Goal: Transaction & Acquisition: Purchase product/service

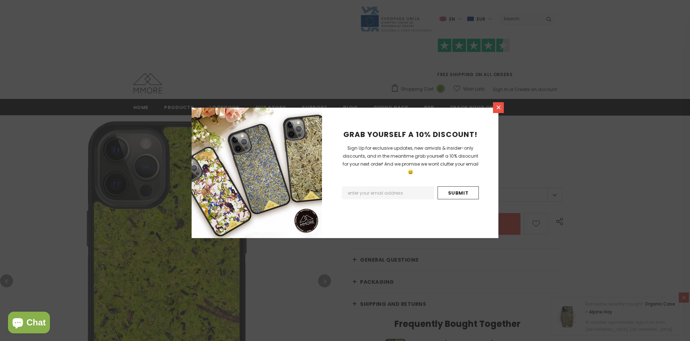
click at [498, 107] on icon at bounding box center [498, 107] width 4 height 4
